Goal: Navigation & Orientation: Find specific page/section

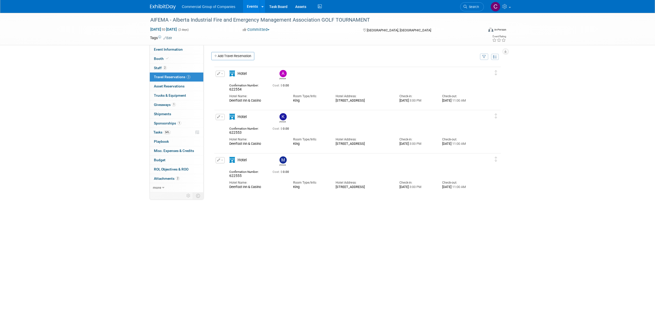
click at [165, 7] on img at bounding box center [163, 6] width 26 height 5
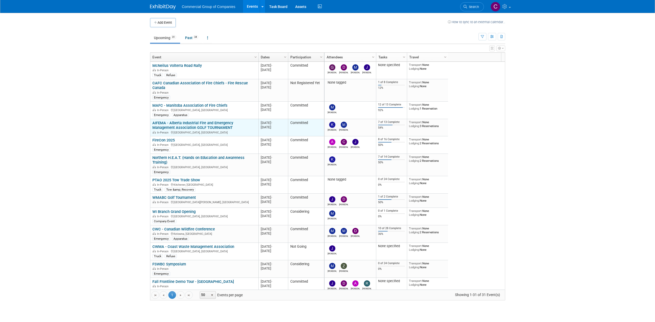
click at [179, 121] on link "AIFEMA - Alberta Industrial Fire and Emergency Management Association GOLF TOUR…" at bounding box center [192, 126] width 81 height 10
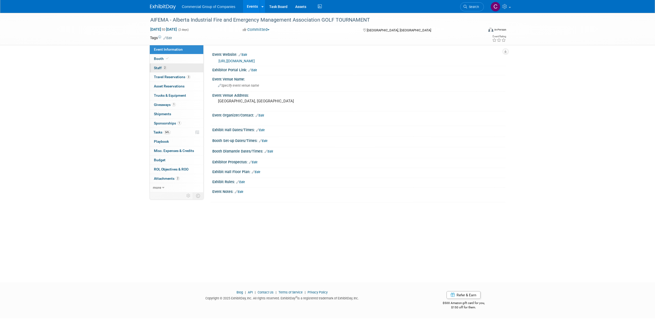
click at [173, 67] on link "2 Staff 2" at bounding box center [177, 68] width 54 height 9
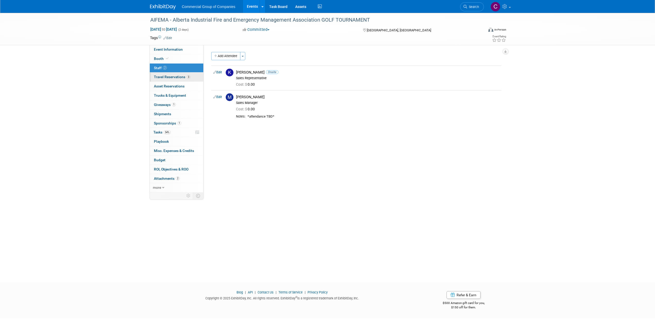
click at [181, 79] on span "Travel Reservations 3" at bounding box center [172, 77] width 37 height 4
